Goal: Task Accomplishment & Management: Manage account settings

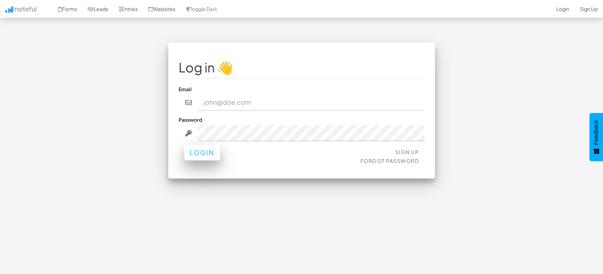
type input "marketing@mapsted.com"
click at [196, 154] on button "Login" at bounding box center [202, 153] width 36 height 16
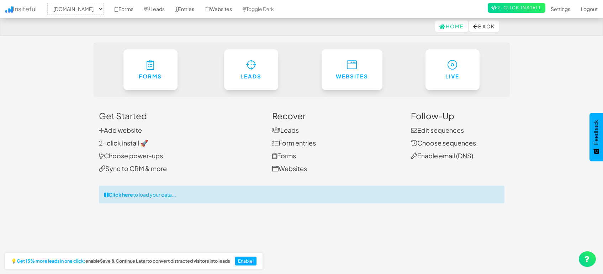
select select "1505"
click at [150, 8] on link "Leads" at bounding box center [154, 9] width 31 height 18
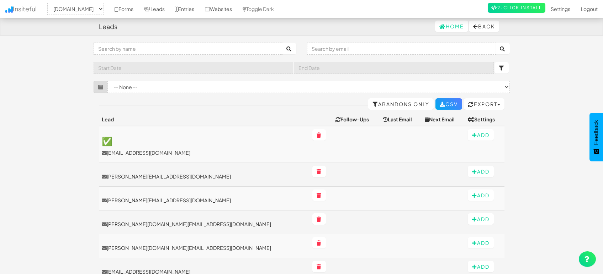
select select "1505"
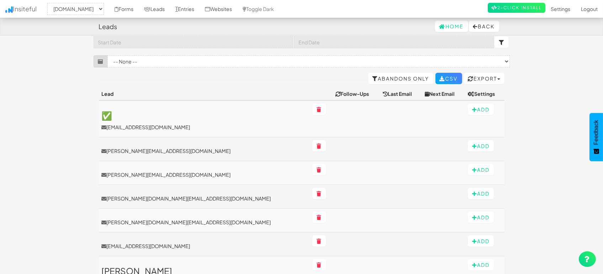
scroll to position [39, 0]
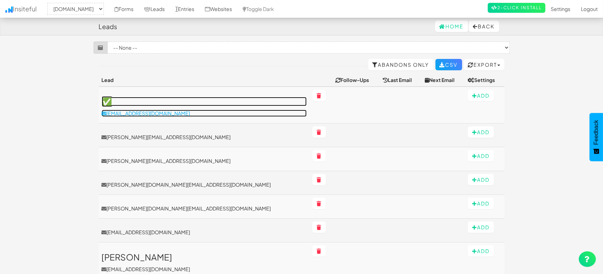
click at [139, 114] on p "shusgiea@gmail.com" at bounding box center [204, 113] width 205 height 7
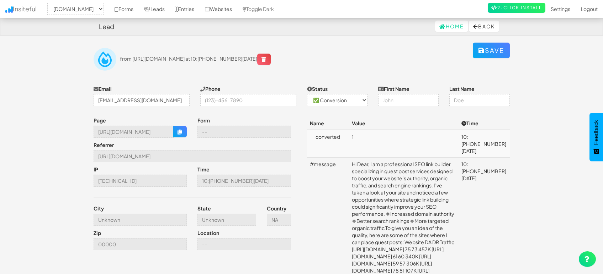
select select "1505"
select select "1"
click at [155, 156] on input "https://mapsted.com/" at bounding box center [192, 156] width 197 height 12
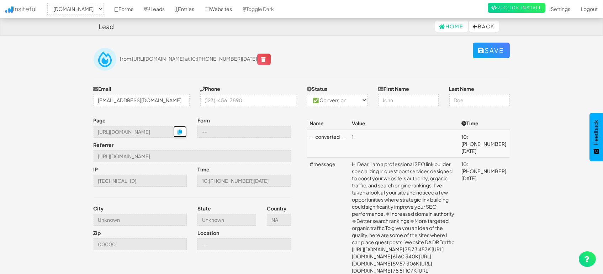
click at [177, 133] on icon "button" at bounding box center [179, 132] width 5 height 5
click at [182, 10] on link "Entries" at bounding box center [185, 9] width 30 height 18
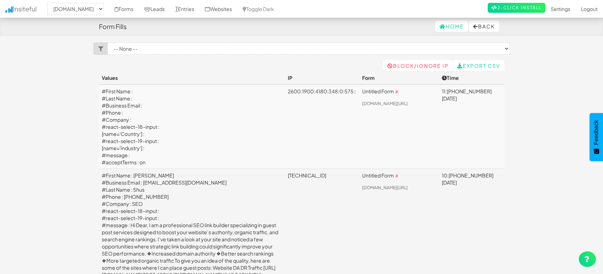
select select "1505"
click at [158, 8] on link "Leads" at bounding box center [154, 9] width 31 height 18
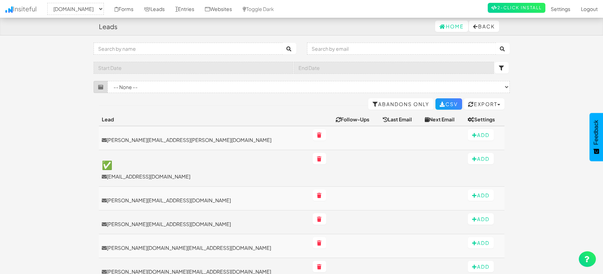
select select "1505"
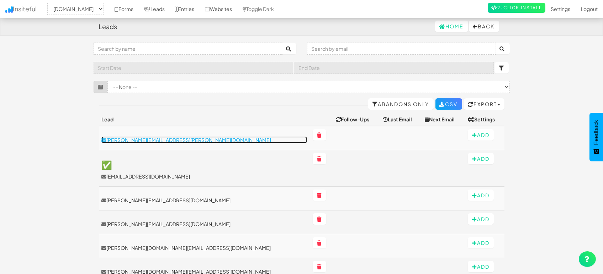
click at [143, 139] on p "nicholas.chu@hkairport.com" at bounding box center [204, 140] width 205 height 7
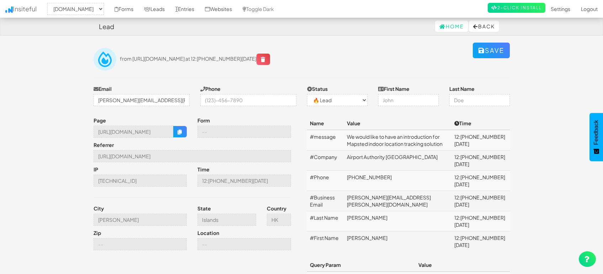
select select "1505"
select select "0"
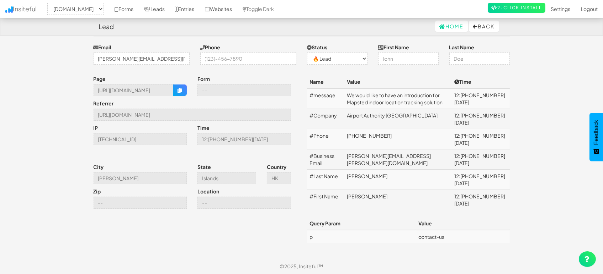
scroll to position [42, 0]
click at [153, 179] on input "Tung Chung" at bounding box center [141, 178] width 94 height 12
click at [185, 9] on link "Entries" at bounding box center [185, 9] width 30 height 18
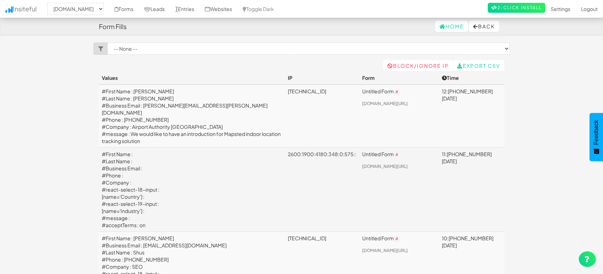
select select "1505"
